Goal: Find specific page/section: Find specific page/section

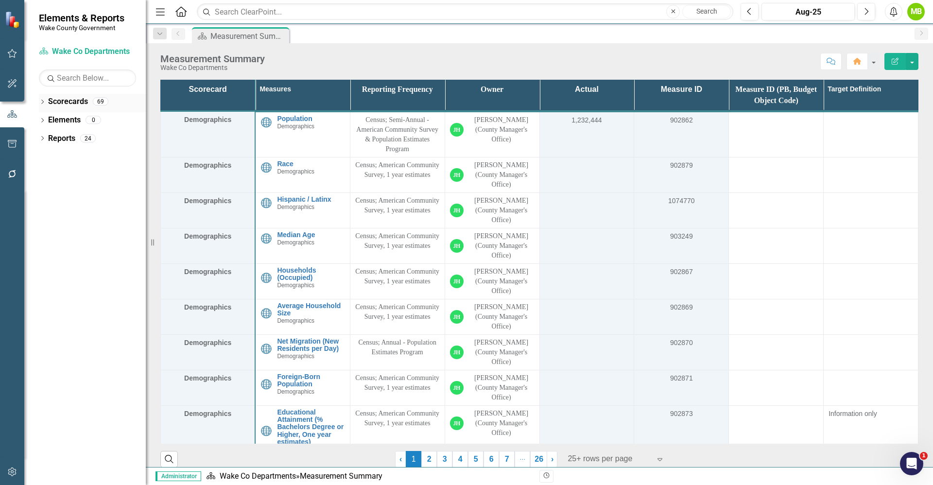
click at [47, 102] on div "Dropdown Scorecards 69" at bounding box center [92, 103] width 107 height 18
click at [45, 102] on icon "Dropdown" at bounding box center [42, 102] width 7 height 5
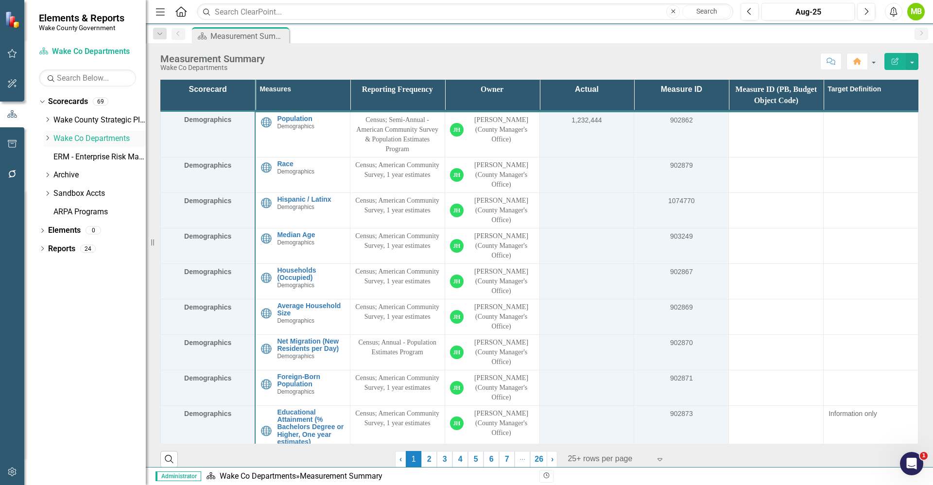
click at [46, 137] on icon "Dropdown" at bounding box center [47, 138] width 7 height 6
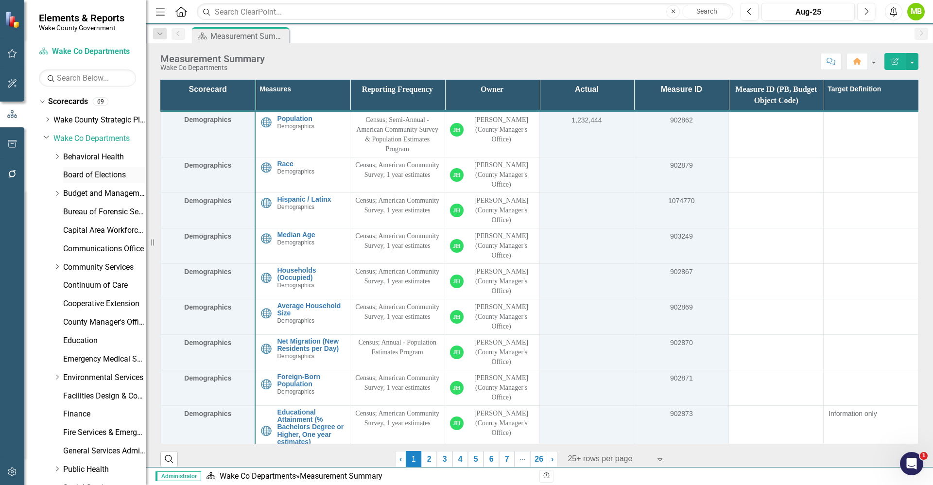
click at [98, 178] on link "Board of Elections" at bounding box center [104, 175] width 83 height 11
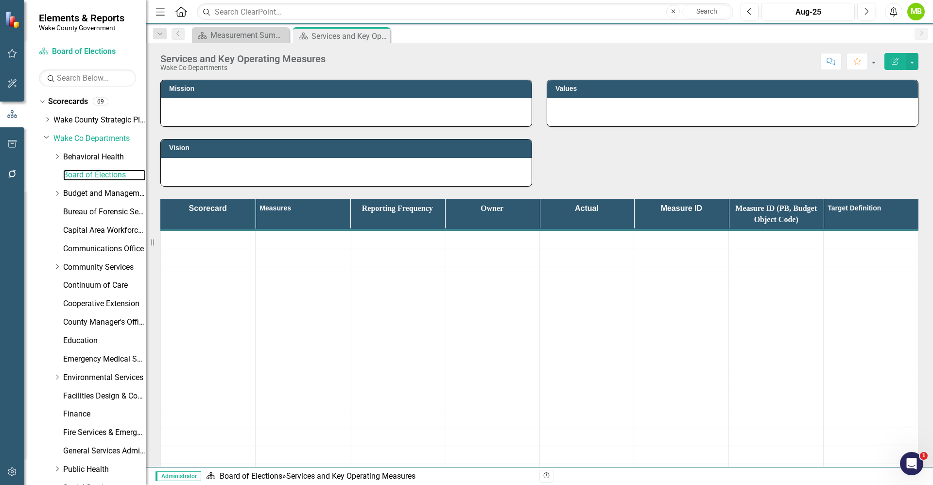
scroll to position [253, 0]
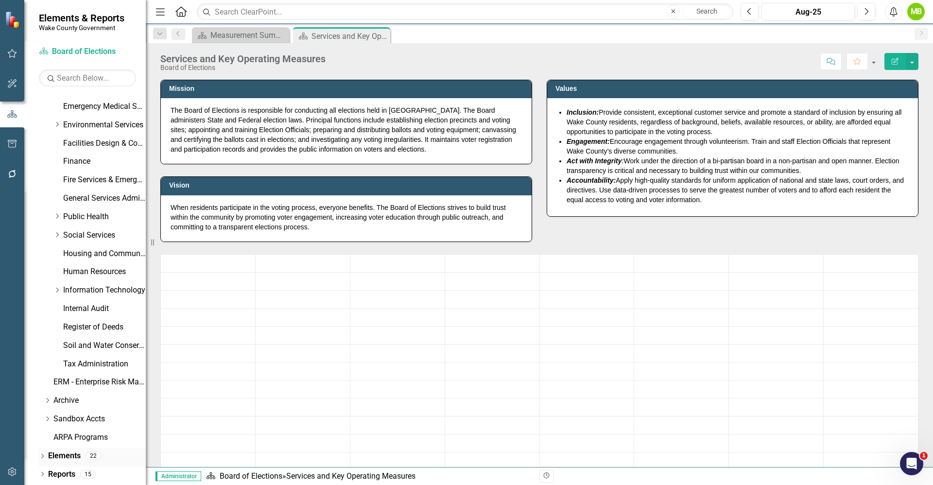
click at [44, 450] on div "Dropdown Elements 22" at bounding box center [92, 457] width 107 height 18
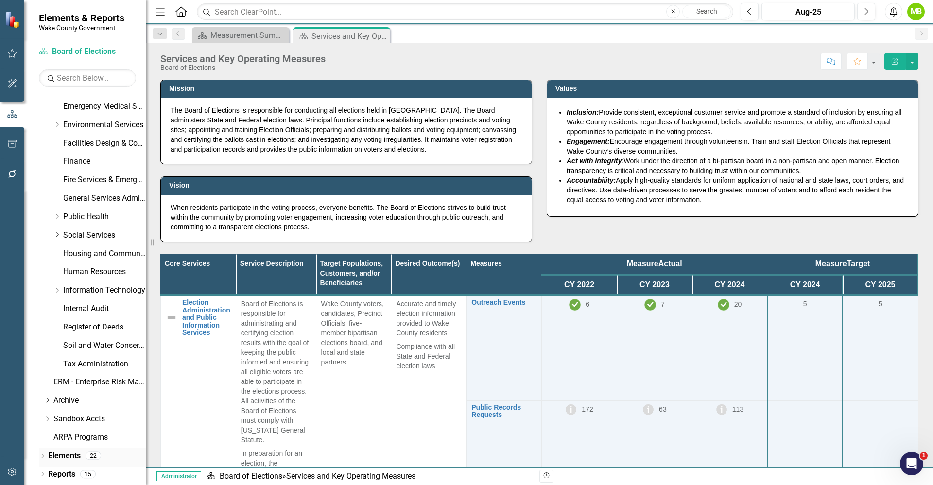
click at [43, 455] on icon "Dropdown" at bounding box center [42, 456] width 7 height 5
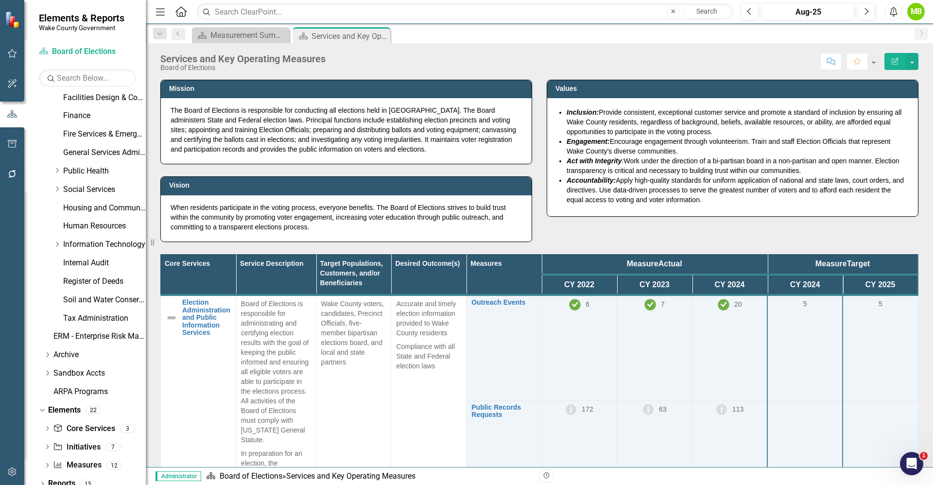
scroll to position [308, 0]
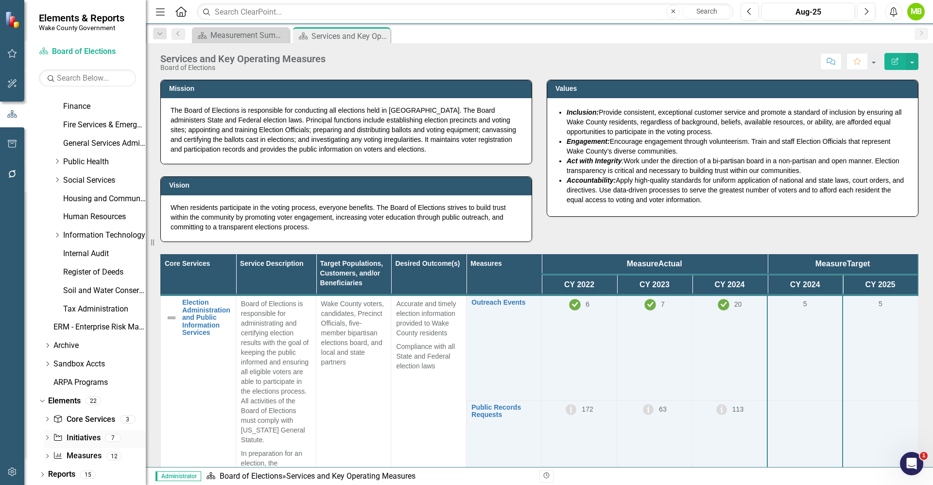
click at [90, 441] on link "Initiative Initiatives" at bounding box center [76, 437] width 47 height 11
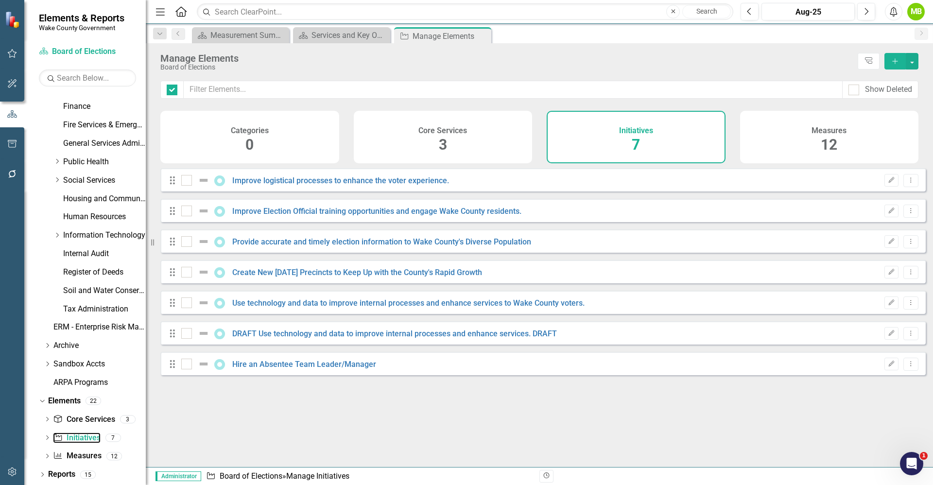
checkbox input "false"
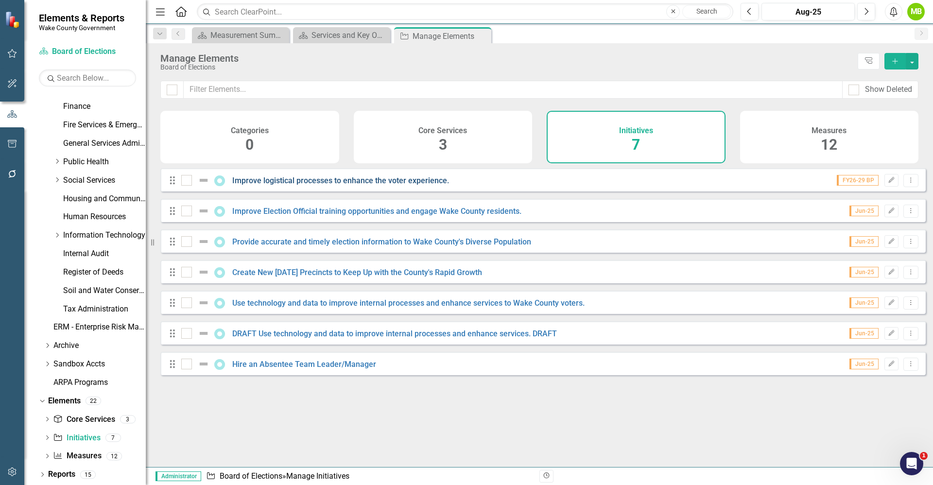
click at [394, 185] on link "Improve logistical processes to enhance the voter experience." at bounding box center [340, 180] width 217 height 9
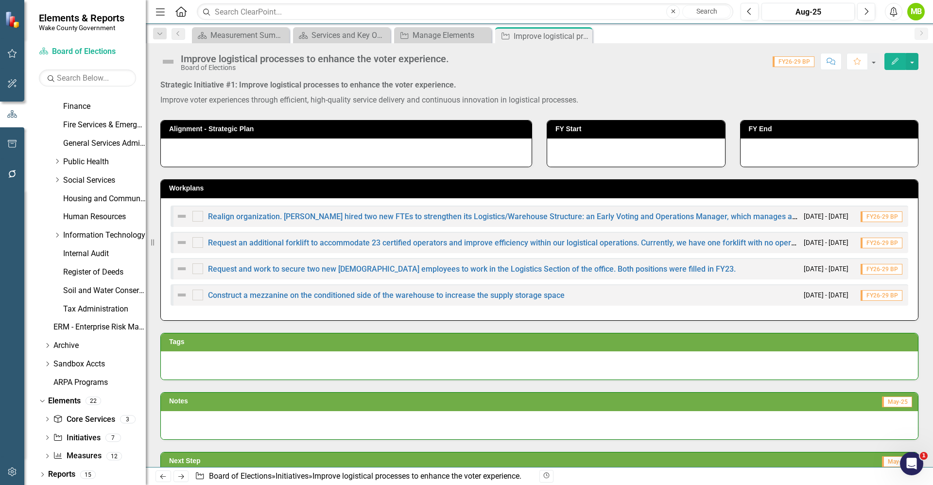
click at [224, 384] on div "Notes May-25" at bounding box center [539, 409] width 772 height 59
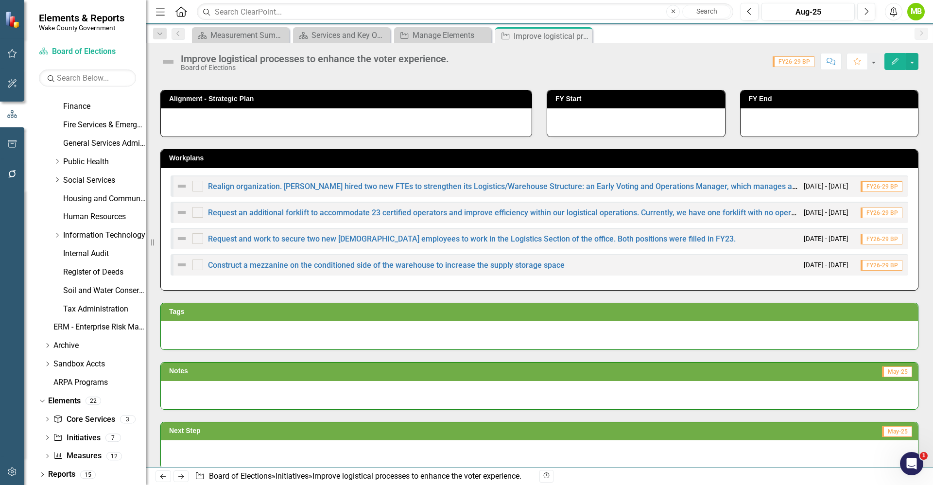
scroll to position [58, 0]
